Goal: Check status: Check status

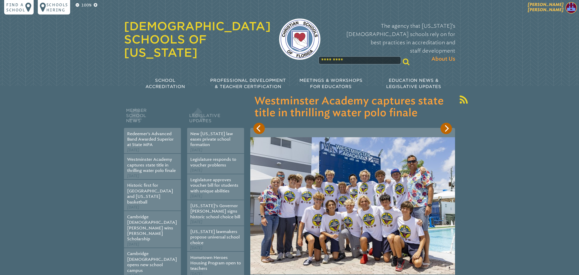
click at [554, 6] on span "[PERSON_NAME] [PERSON_NAME]" at bounding box center [545, 7] width 36 height 10
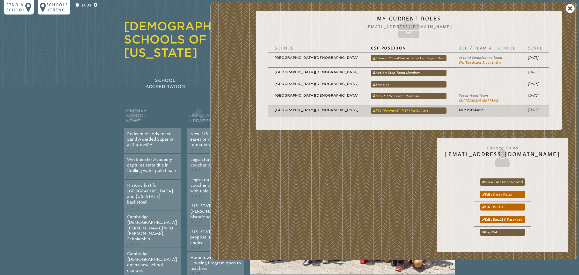
click at [427, 110] on link "PLC (formerly MIP) Validator" at bounding box center [409, 110] width 76 height 6
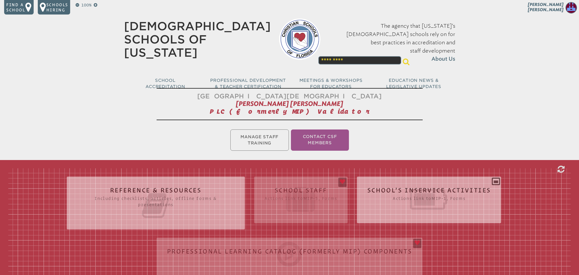
click at [278, 196] on div "Reference & Resources Including checklists, articles, offline forms & presentat…" at bounding box center [289, 227] width 562 height 118
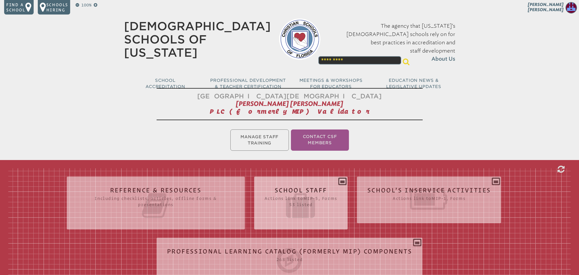
click at [290, 189] on h2 "School Staff Actions link to mip-5 , Forms 53 listed" at bounding box center [300, 203] width 73 height 33
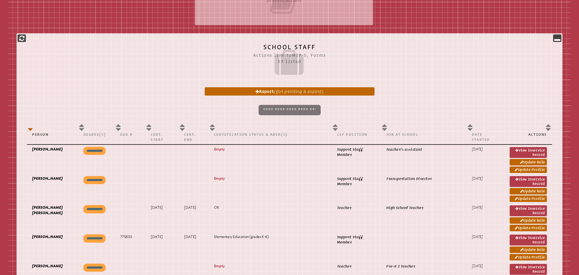
scroll to position [204, 0]
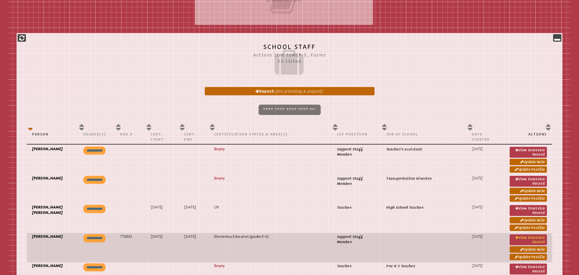
click at [532, 238] on link "View inservice record" at bounding box center [527, 239] width 37 height 11
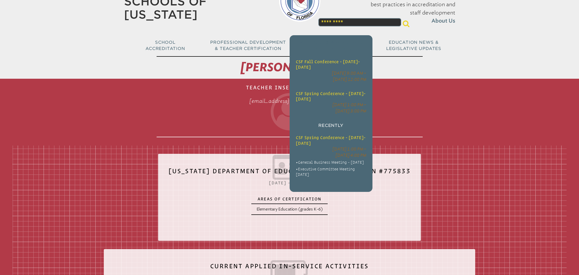
scroll to position [25, 0]
